Goal: Find specific page/section: Find specific page/section

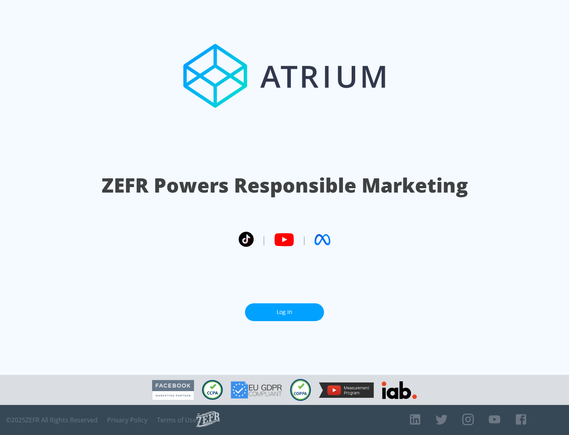
click at [285, 312] on link "Log In" at bounding box center [284, 312] width 79 height 18
